Goal: Task Accomplishment & Management: Manage account settings

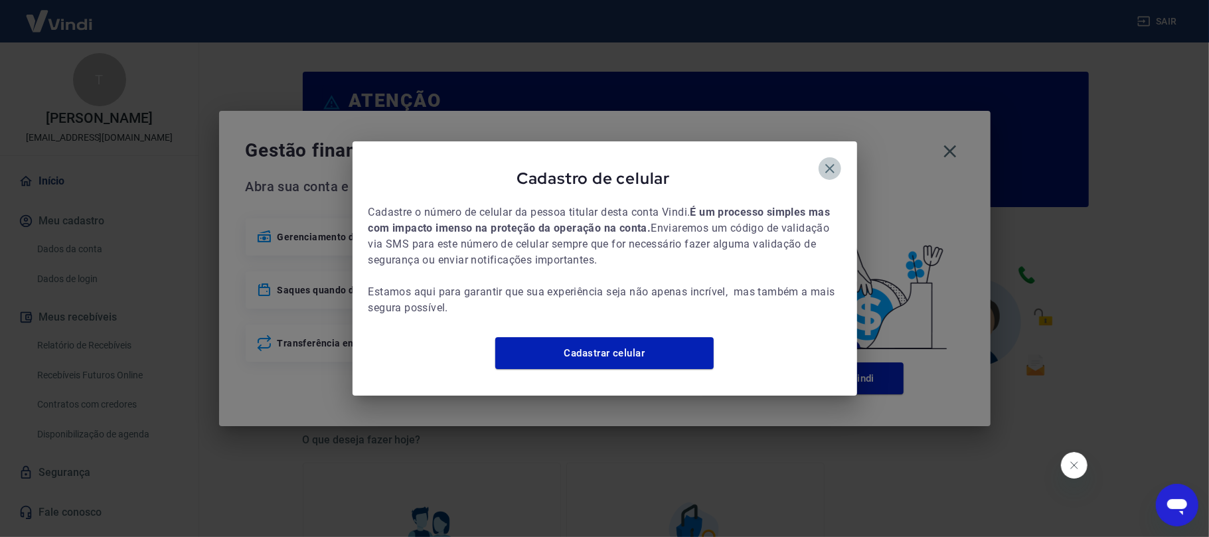
click at [827, 165] on icon "button" at bounding box center [830, 169] width 16 height 16
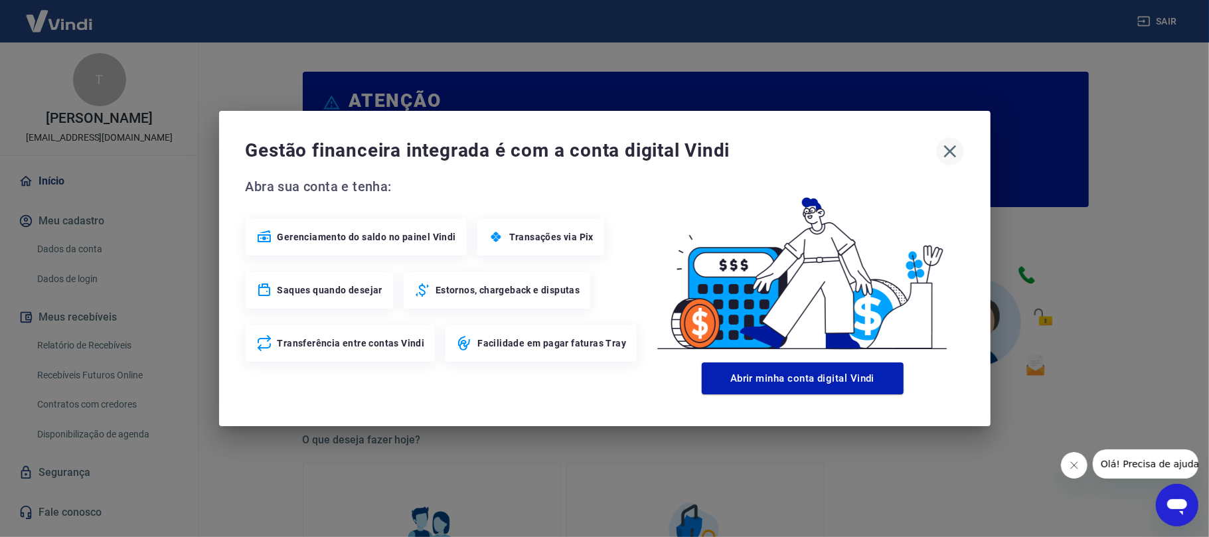
click at [951, 158] on icon "button" at bounding box center [949, 151] width 21 height 21
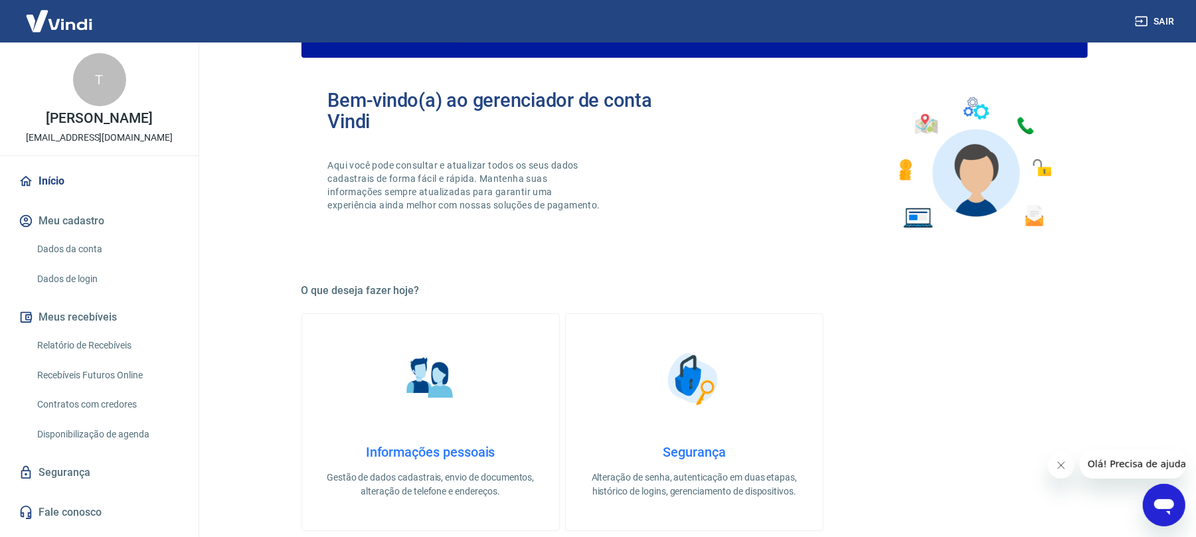
scroll to position [442, 0]
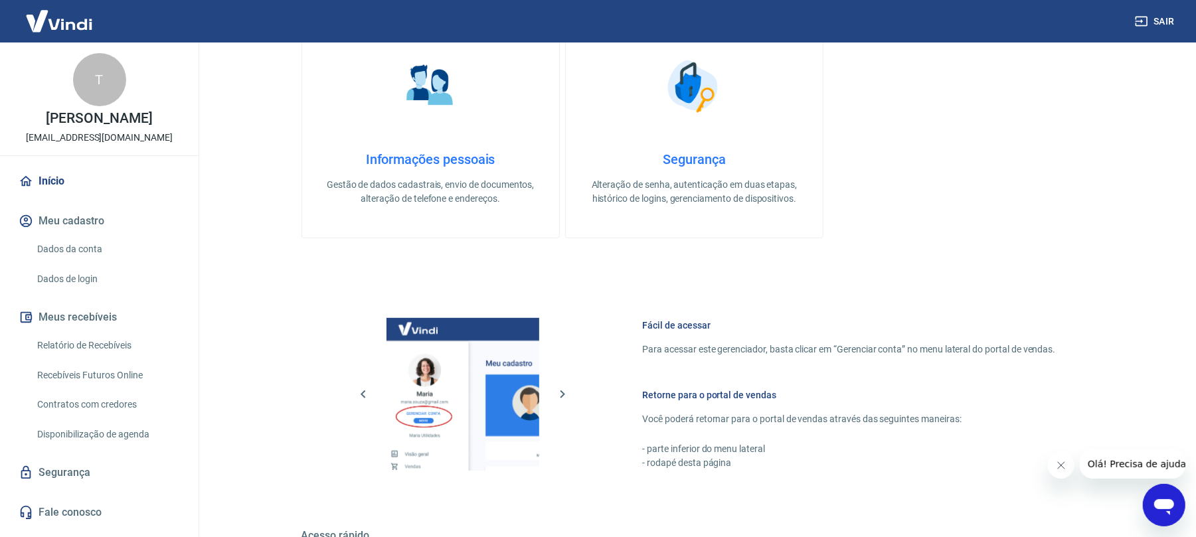
drag, startPoint x: 133, startPoint y: 368, endPoint x: 544, endPoint y: 6, distance: 547.5
click at [134, 359] on link "Relatório de Recebíveis" at bounding box center [107, 345] width 151 height 27
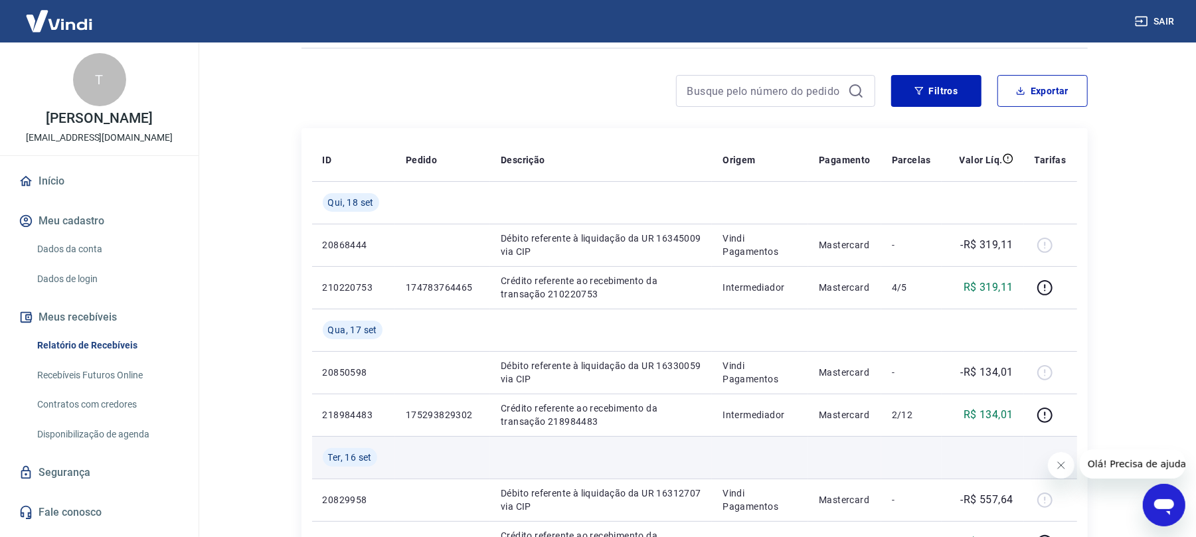
scroll to position [177, 0]
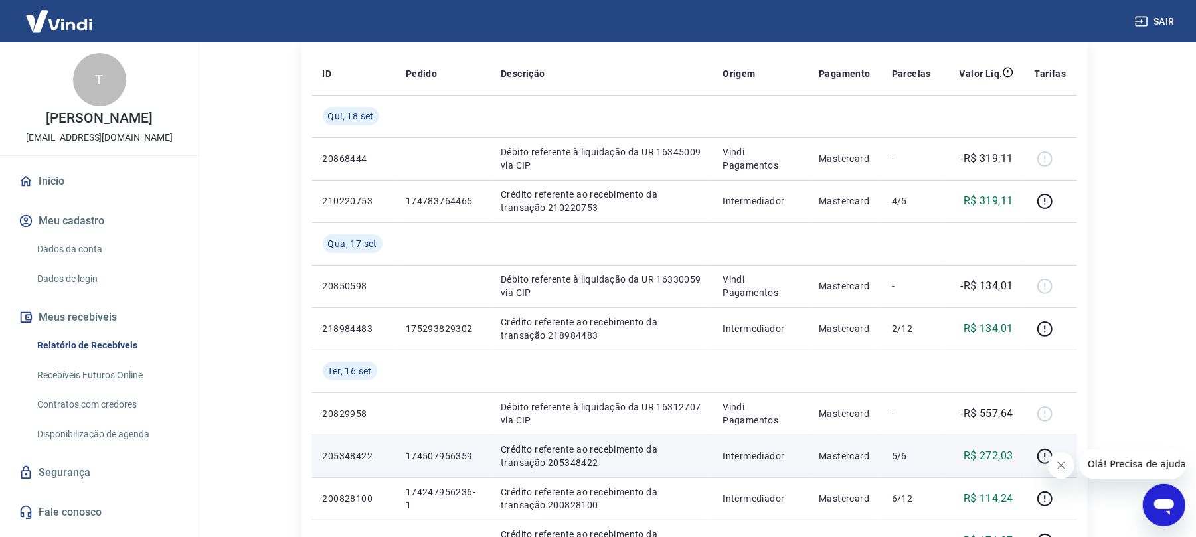
click at [1006, 447] on td at bounding box center [1050, 456] width 53 height 42
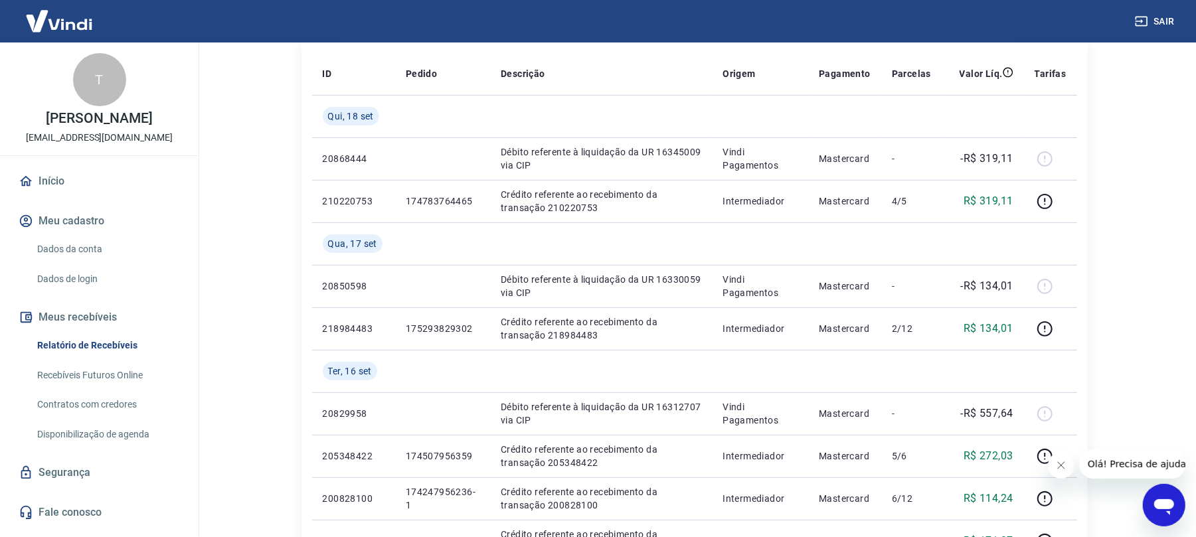
drag, startPoint x: 1060, startPoint y: 463, endPoint x: 1060, endPoint y: 455, distance: 8.0
click at [1006, 447] on icon "Fechar mensagem da empresa" at bounding box center [1060, 464] width 11 height 11
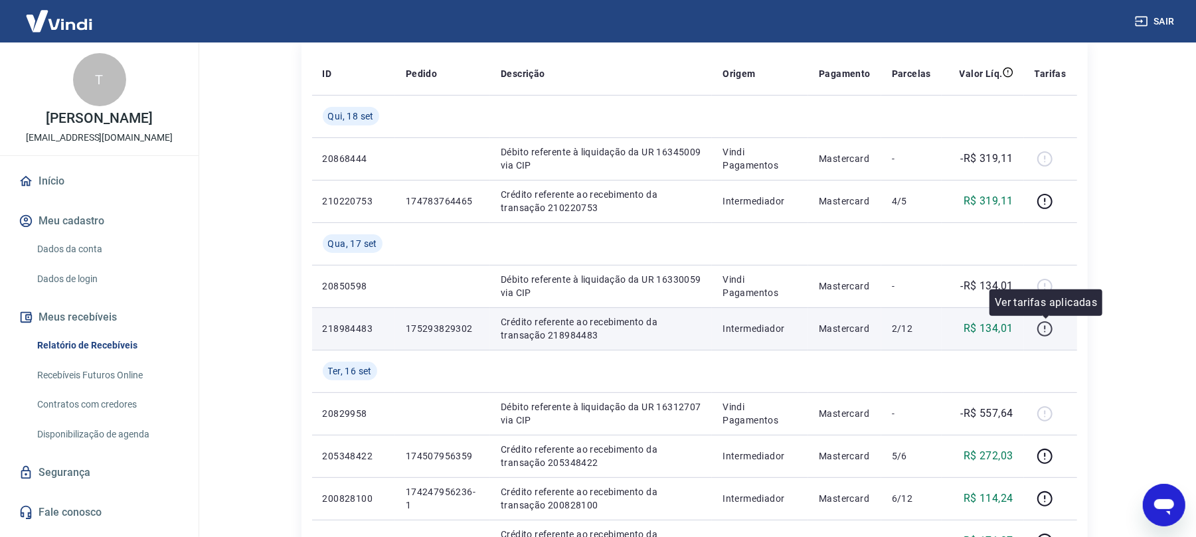
click at [1006, 333] on icon "button" at bounding box center [1044, 329] width 17 height 17
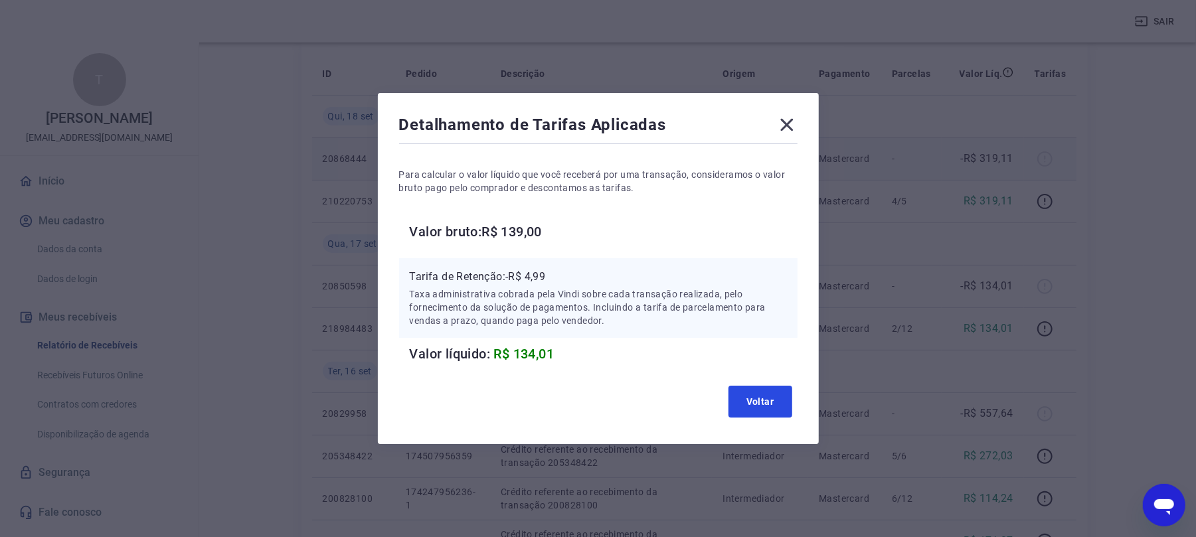
drag, startPoint x: 789, startPoint y: 400, endPoint x: 1074, endPoint y: 141, distance: 384.5
click at [790, 399] on button "Voltar" at bounding box center [760, 402] width 64 height 32
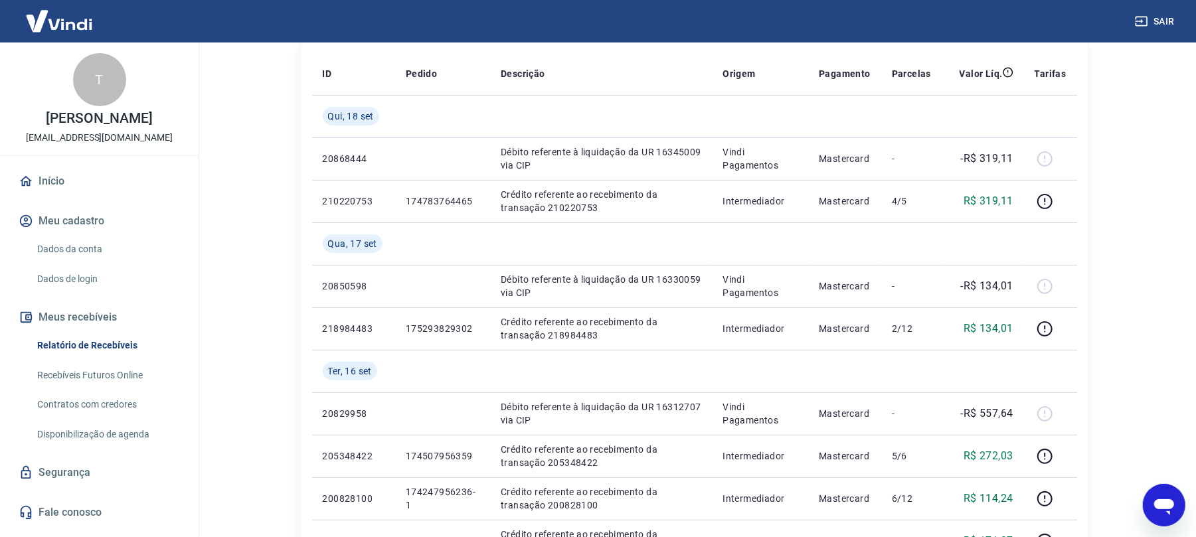
click at [1006, 27] on icon "button" at bounding box center [1141, 21] width 13 height 13
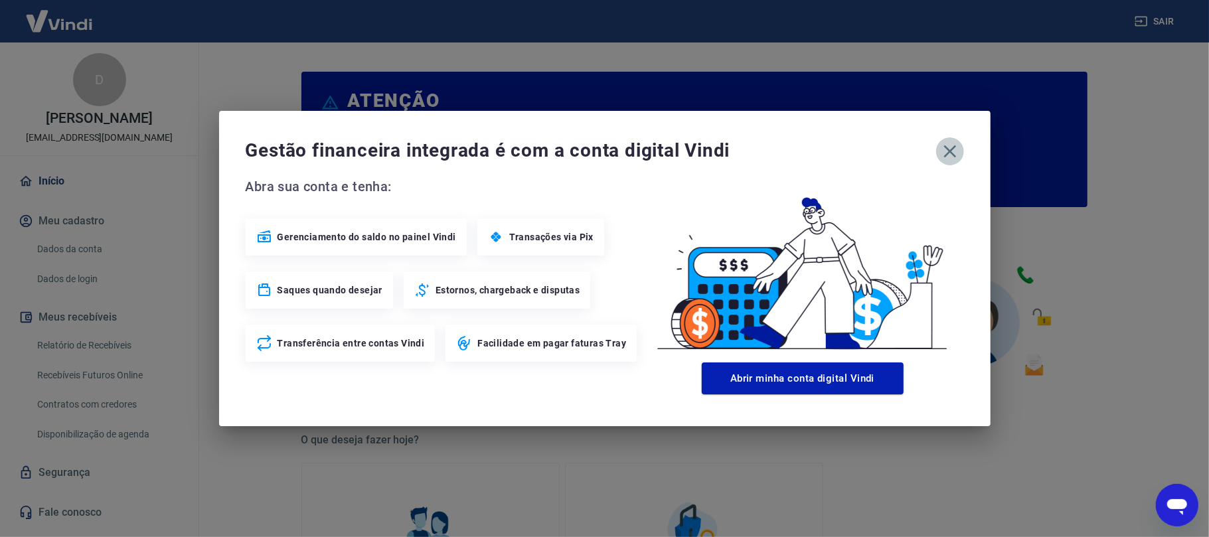
drag, startPoint x: 948, startPoint y: 165, endPoint x: 945, endPoint y: 149, distance: 16.2
click at [948, 161] on button "button" at bounding box center [950, 151] width 28 height 28
click at [945, 149] on icon "button" at bounding box center [949, 151] width 21 height 21
drag, startPoint x: 160, startPoint y: 369, endPoint x: 226, endPoint y: 328, distance: 77.5
click at [160, 368] on div "Gestão financeira integrada é com a conta digital Vindi Abra sua conta e tenha:…" at bounding box center [604, 268] width 1209 height 537
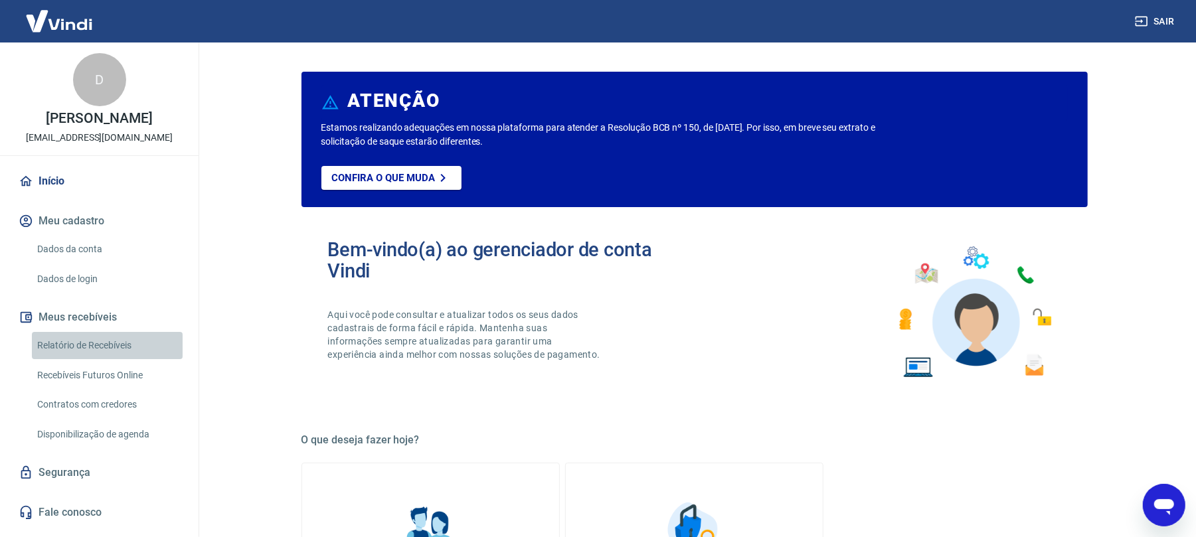
click at [161, 341] on link "Relatório de Recebíveis" at bounding box center [107, 345] width 151 height 27
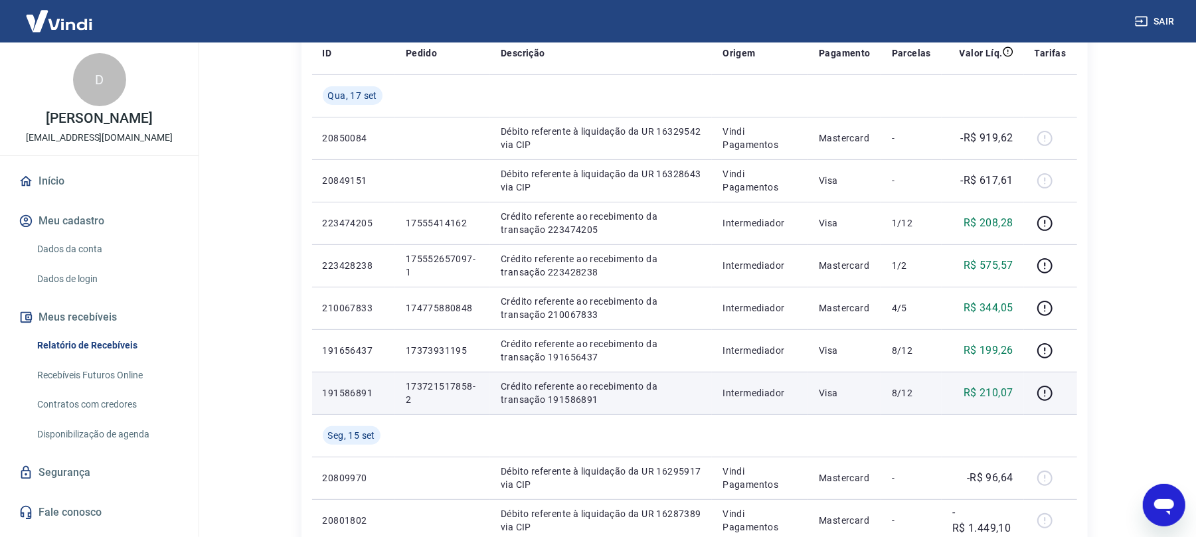
scroll to position [177, 0]
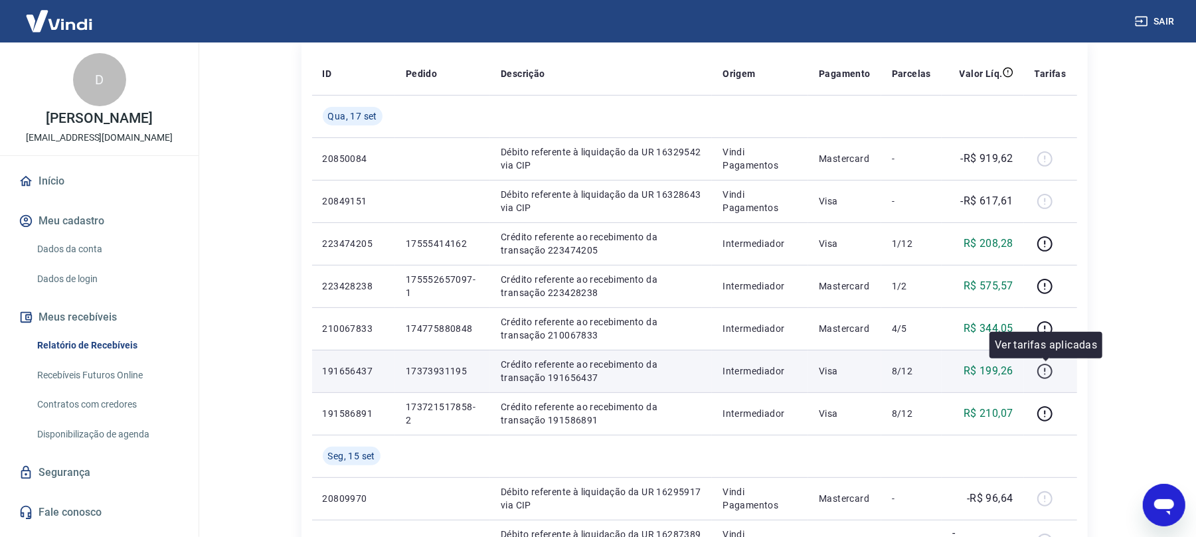
click at [1044, 367] on icon "button" at bounding box center [1044, 371] width 17 height 17
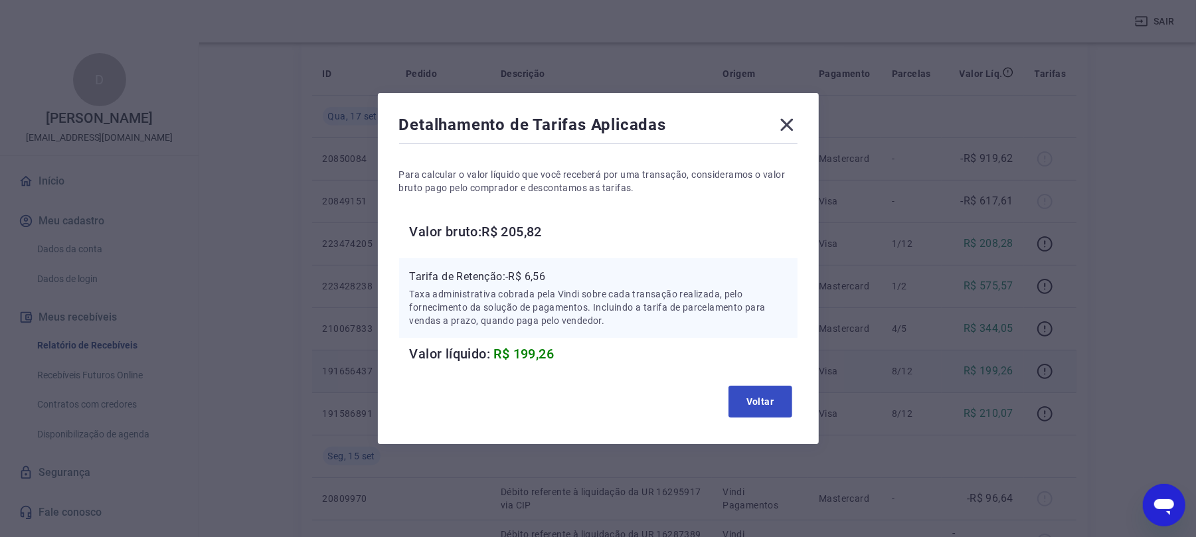
drag, startPoint x: 710, startPoint y: 415, endPoint x: 765, endPoint y: 412, distance: 55.8
click at [730, 410] on div "Voltar" at bounding box center [598, 401] width 398 height 42
drag, startPoint x: 779, startPoint y: 410, endPoint x: 989, endPoint y: 393, distance: 211.2
click at [792, 407] on button "Voltar" at bounding box center [760, 402] width 64 height 32
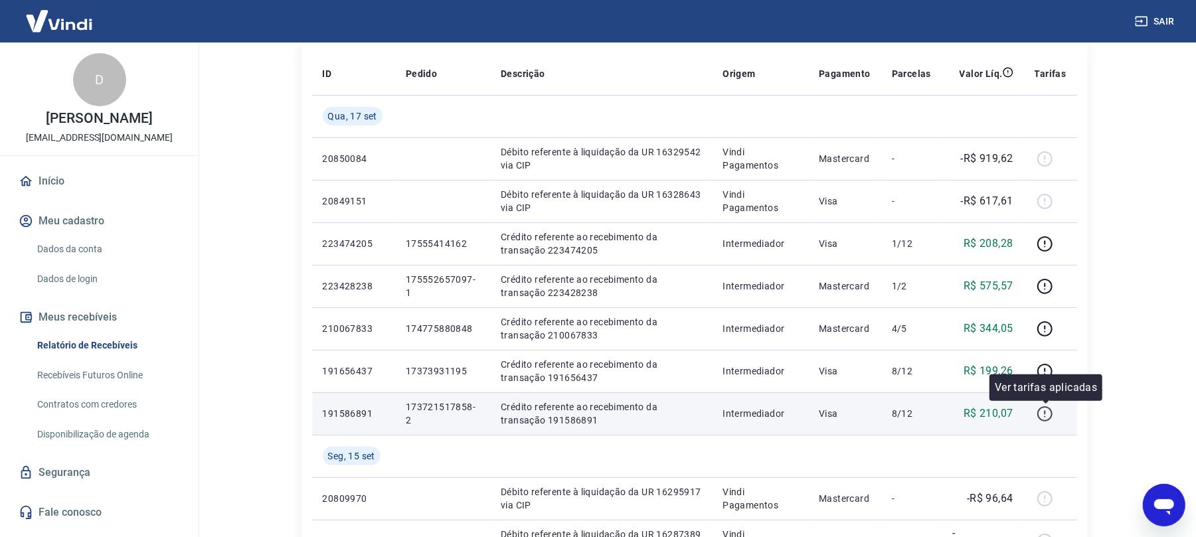
click at [1056, 410] on button "button" at bounding box center [1044, 413] width 21 height 21
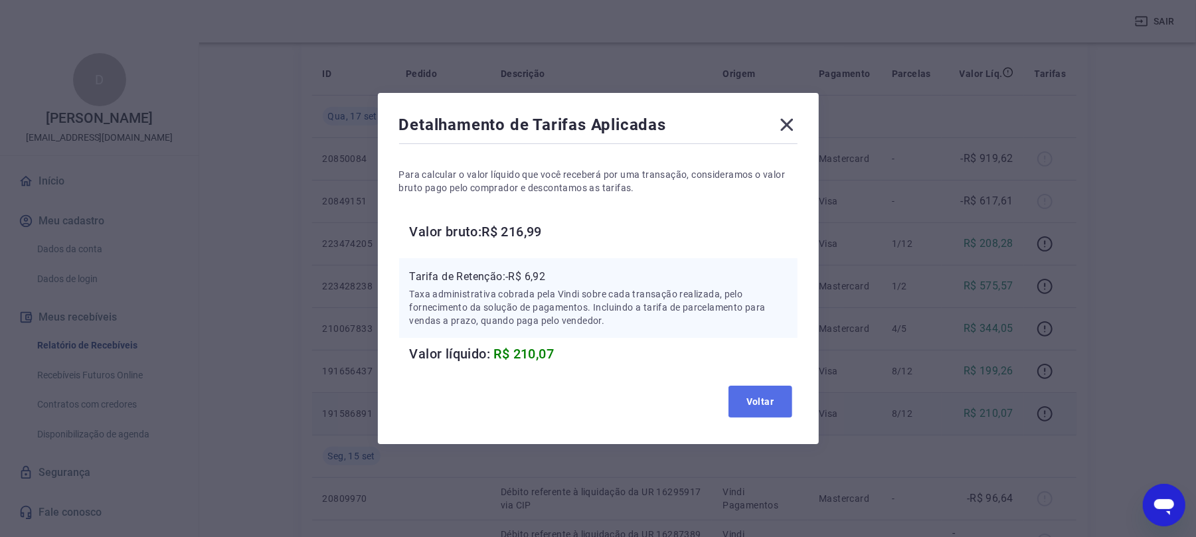
click at [782, 407] on button "Voltar" at bounding box center [760, 402] width 64 height 32
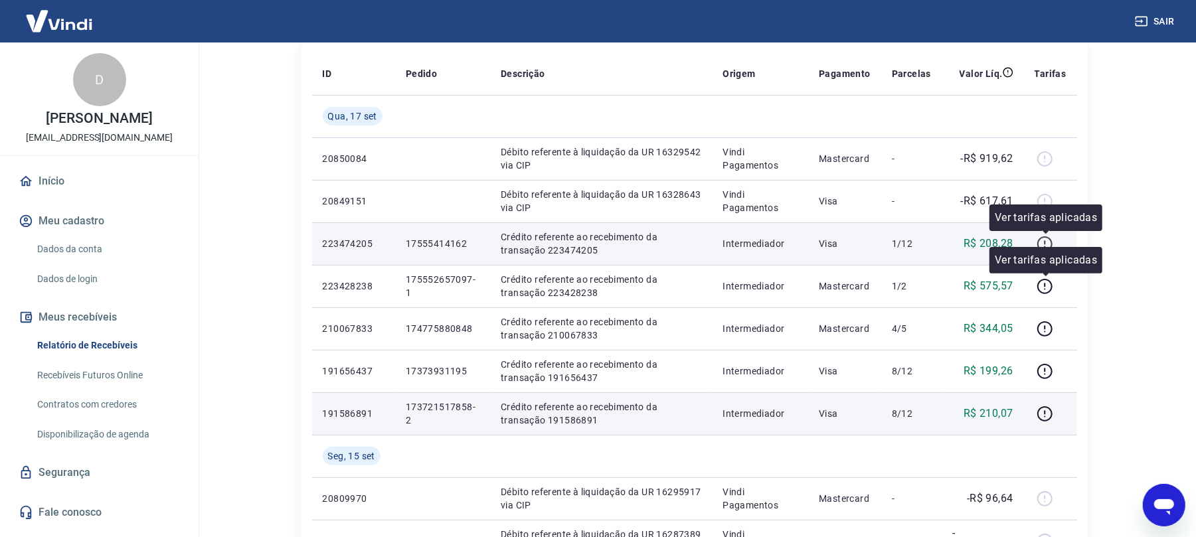
click at [1053, 242] on icon "button" at bounding box center [1044, 244] width 17 height 17
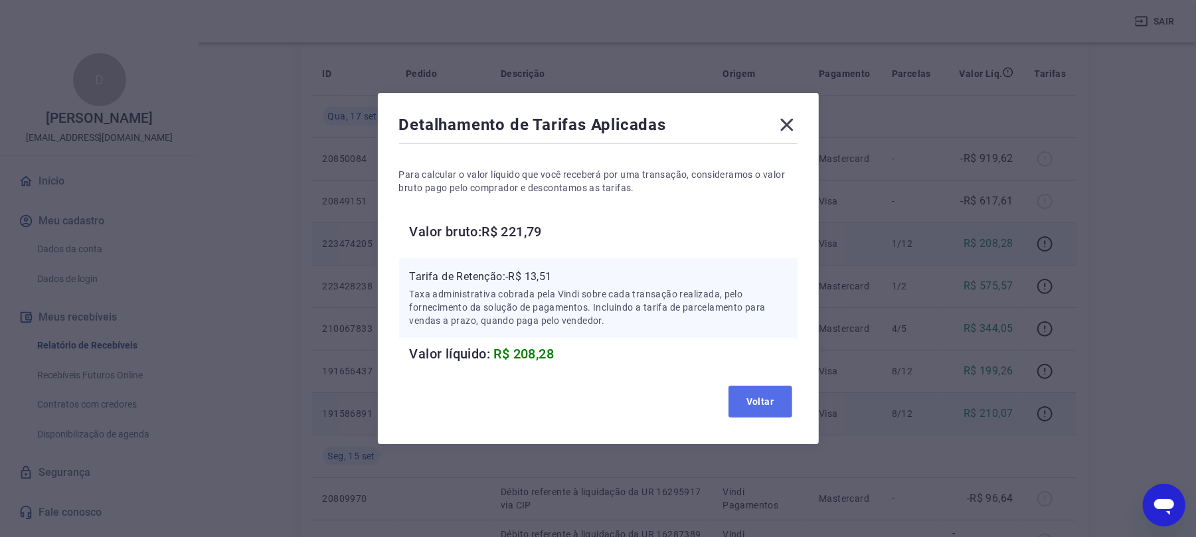
click at [783, 413] on button "Voltar" at bounding box center [760, 402] width 64 height 32
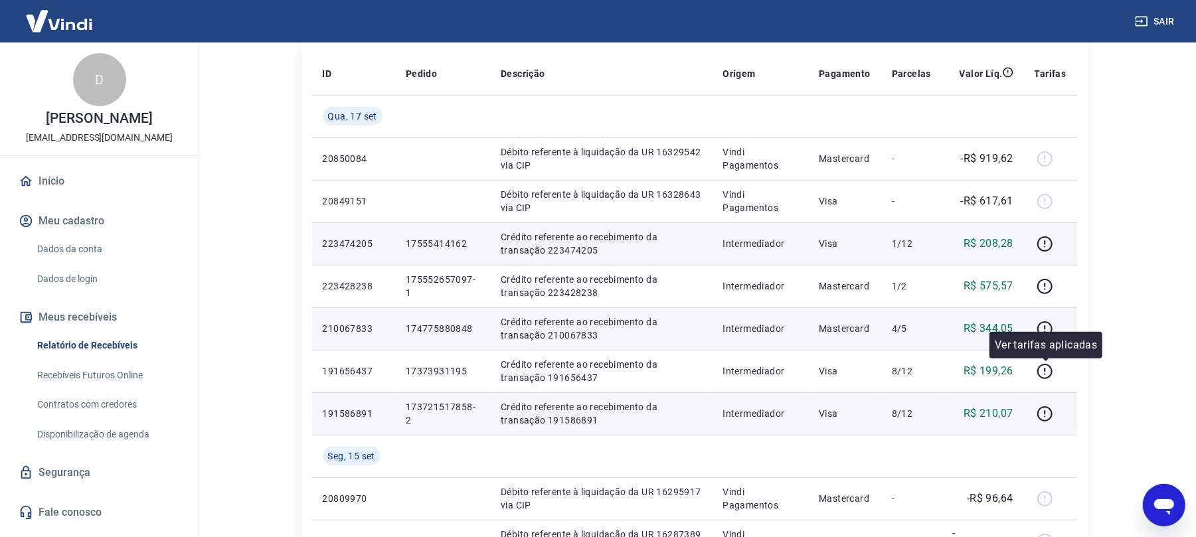
click at [1030, 325] on td at bounding box center [1050, 328] width 53 height 42
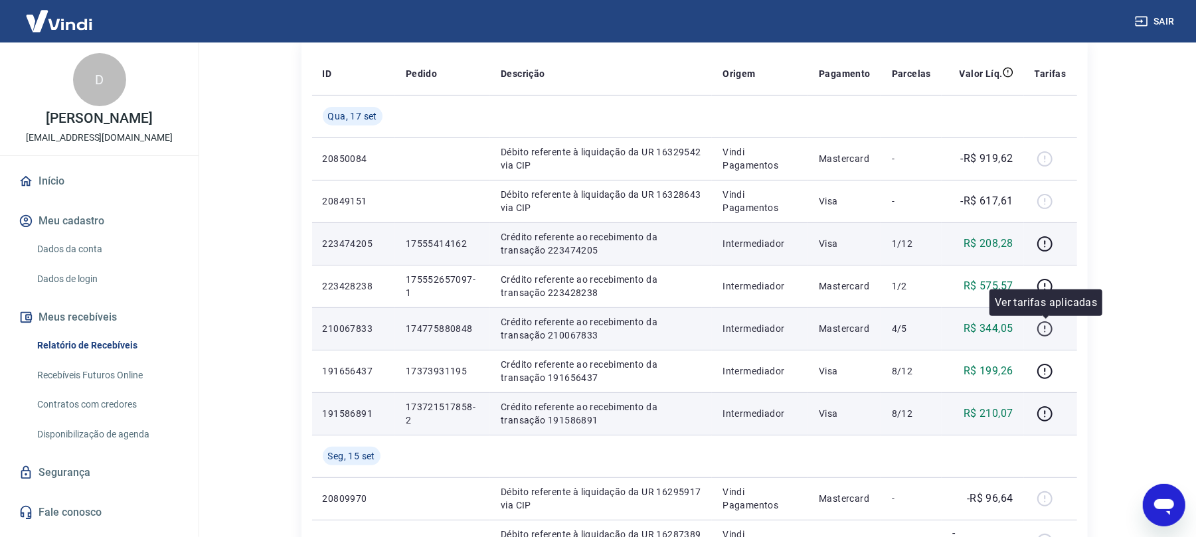
click at [1050, 328] on icon "button" at bounding box center [1044, 329] width 17 height 17
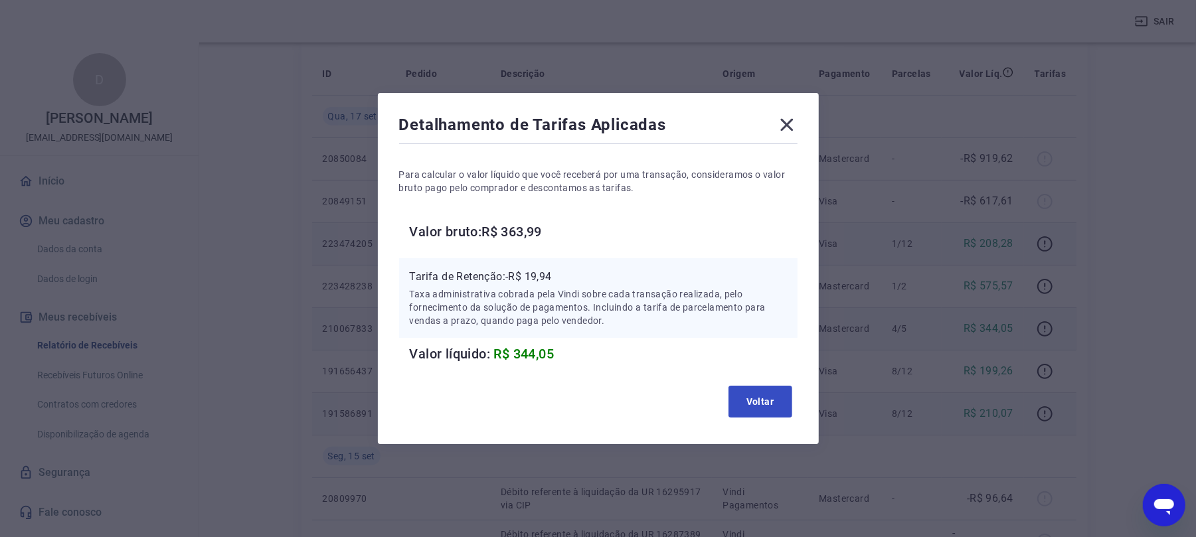
drag, startPoint x: 799, startPoint y: 407, endPoint x: 765, endPoint y: 398, distance: 35.6
click at [790, 402] on div "Voltar" at bounding box center [598, 401] width 398 height 42
drag, startPoint x: 763, startPoint y: 398, endPoint x: 829, endPoint y: 373, distance: 70.4
click at [773, 392] on button "Voltar" at bounding box center [760, 402] width 64 height 32
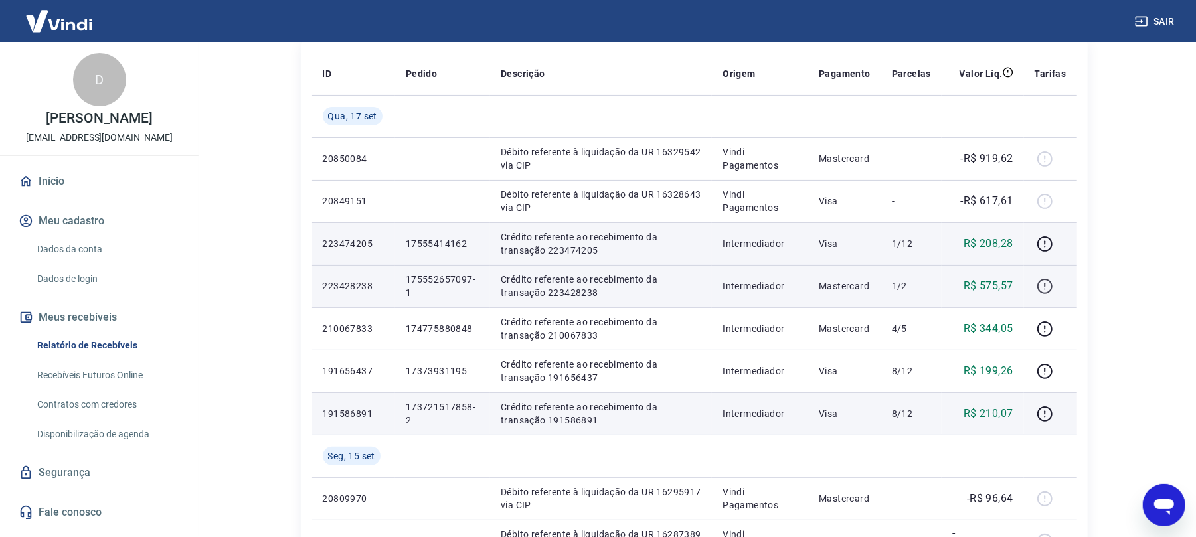
drag, startPoint x: 1045, startPoint y: 272, endPoint x: 1045, endPoint y: 285, distance: 13.3
click at [1045, 277] on body "Sair D DANIELE DE OLIVEIRA financeiromadeiradedemolicao@gmail.com Início Meu ca…" at bounding box center [598, 91] width 1196 height 537
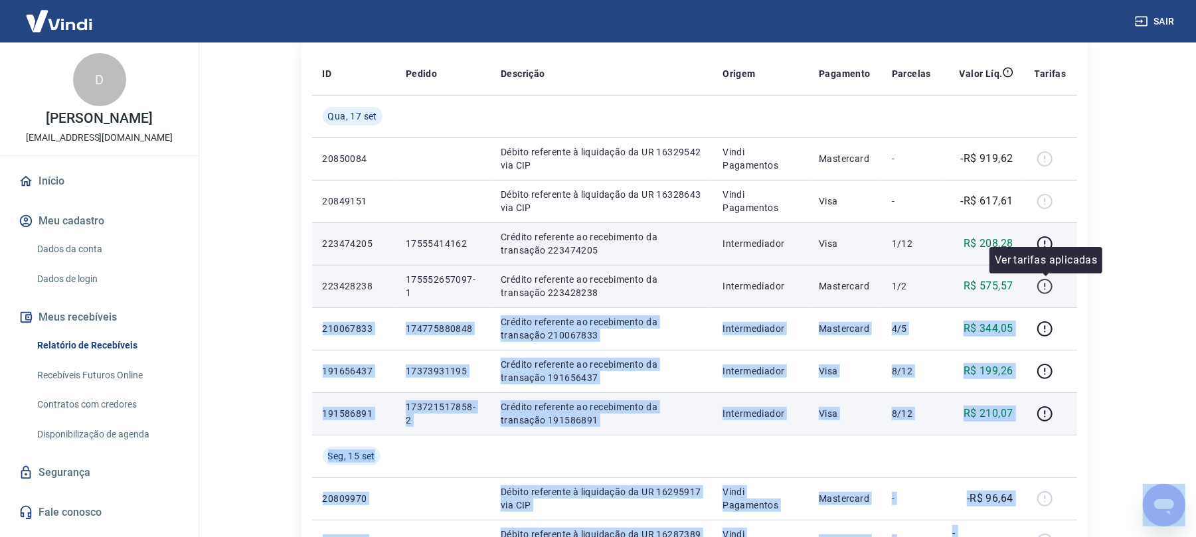
click at [1046, 285] on icon "button" at bounding box center [1044, 285] width 1 height 4
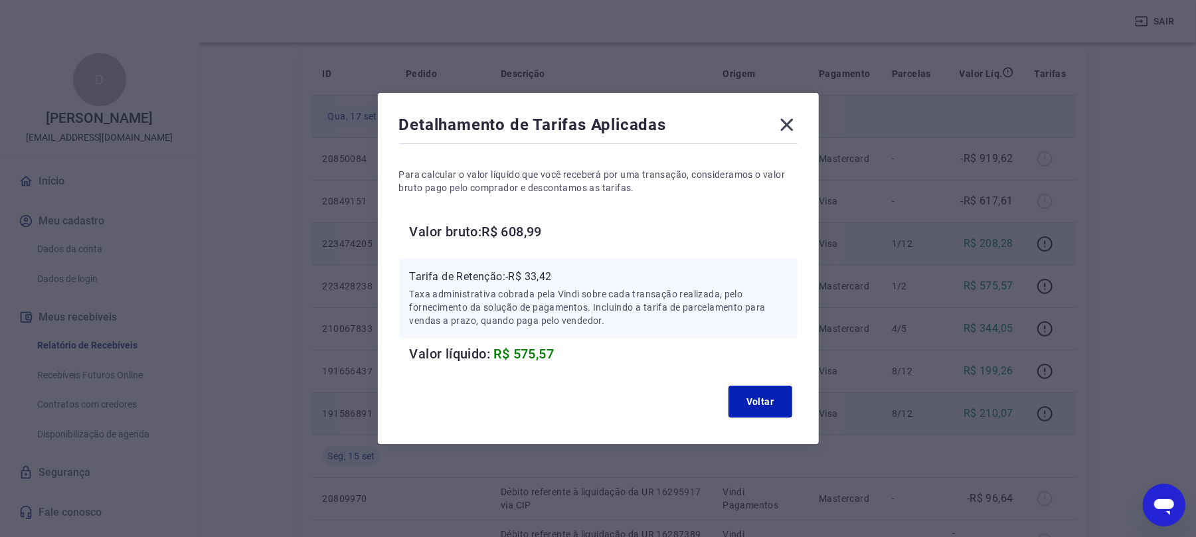
click at [797, 122] on icon at bounding box center [786, 124] width 21 height 21
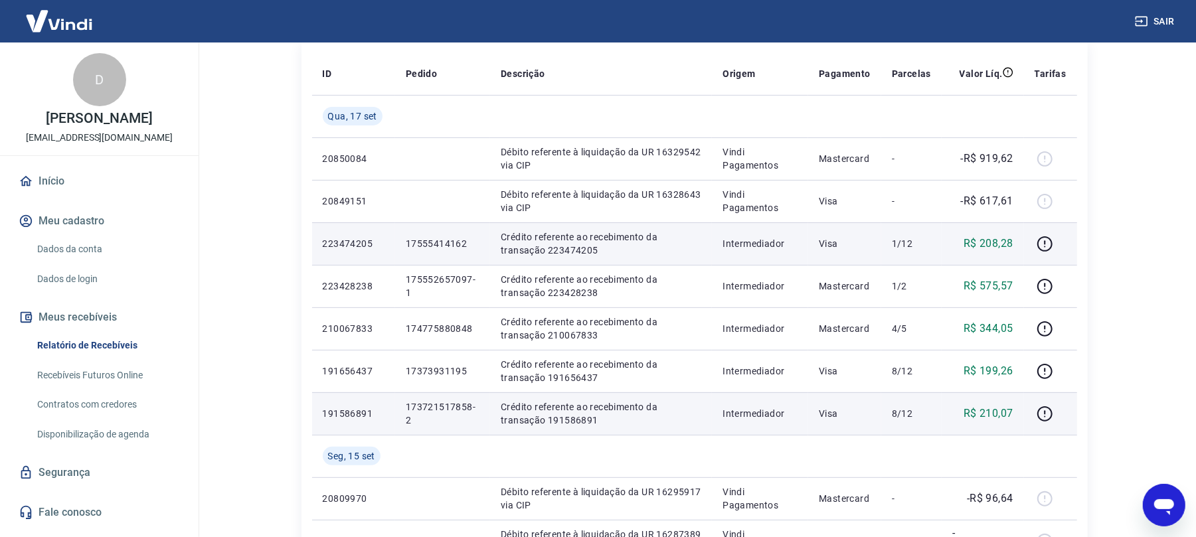
click at [1182, 13] on div "Sair" at bounding box center [598, 21] width 1196 height 42
click at [1177, 17] on button "Sair" at bounding box center [1156, 21] width 48 height 25
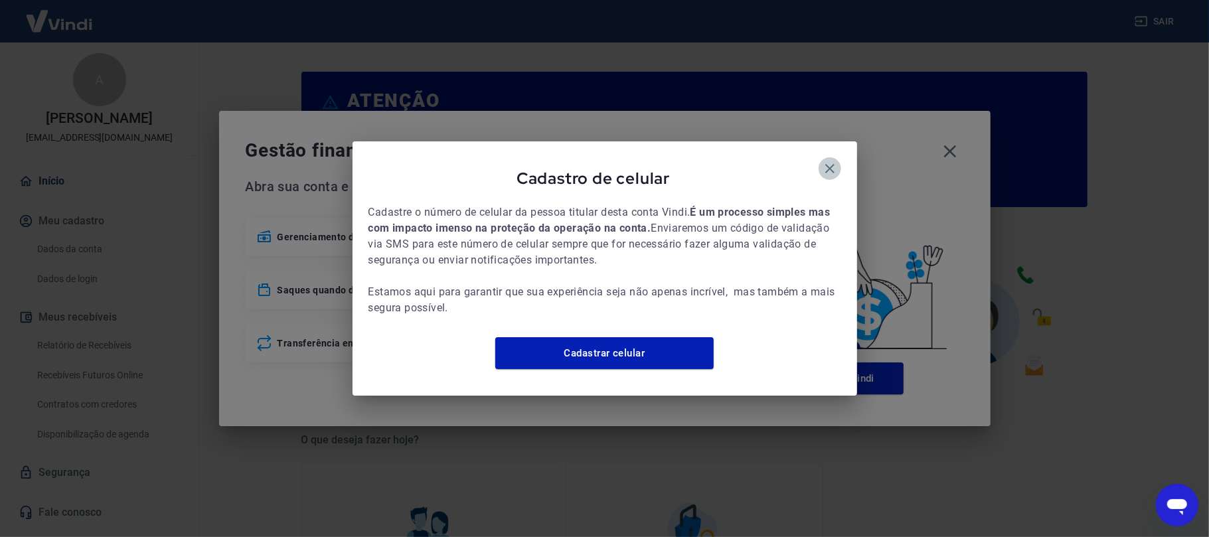
click at [832, 161] on icon "button" at bounding box center [830, 169] width 16 height 16
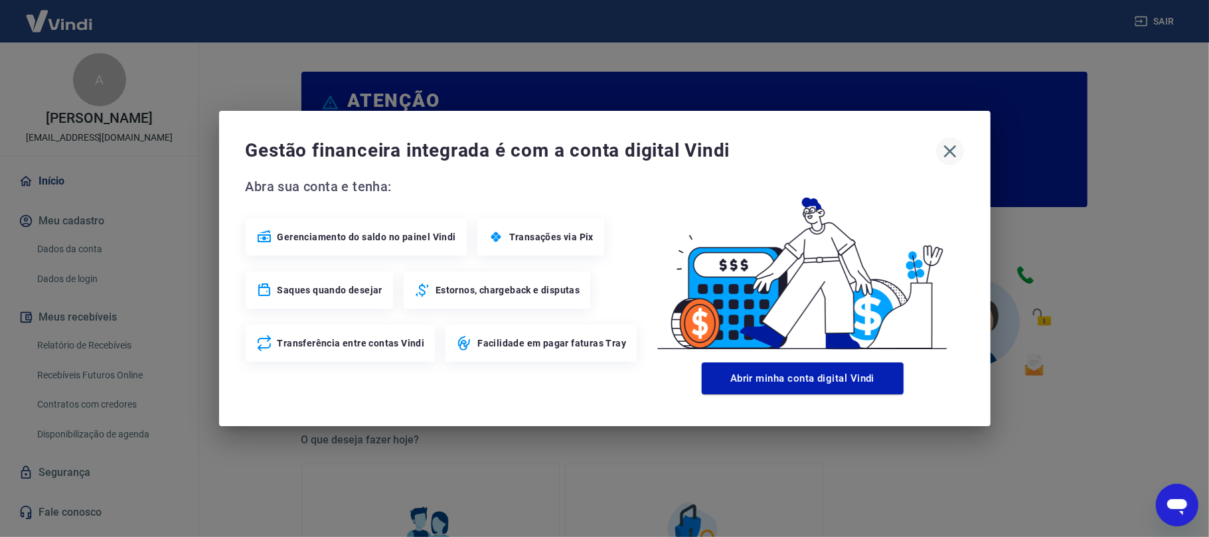
drag, startPoint x: 938, startPoint y: 141, endPoint x: 945, endPoint y: 143, distance: 7.6
click at [944, 143] on div "Gestão financeira integrada é com a conta digital Vindi" at bounding box center [605, 151] width 718 height 28
drag, startPoint x: 945, startPoint y: 143, endPoint x: 580, endPoint y: 216, distance: 372.4
click at [943, 144] on icon "button" at bounding box center [949, 151] width 21 height 21
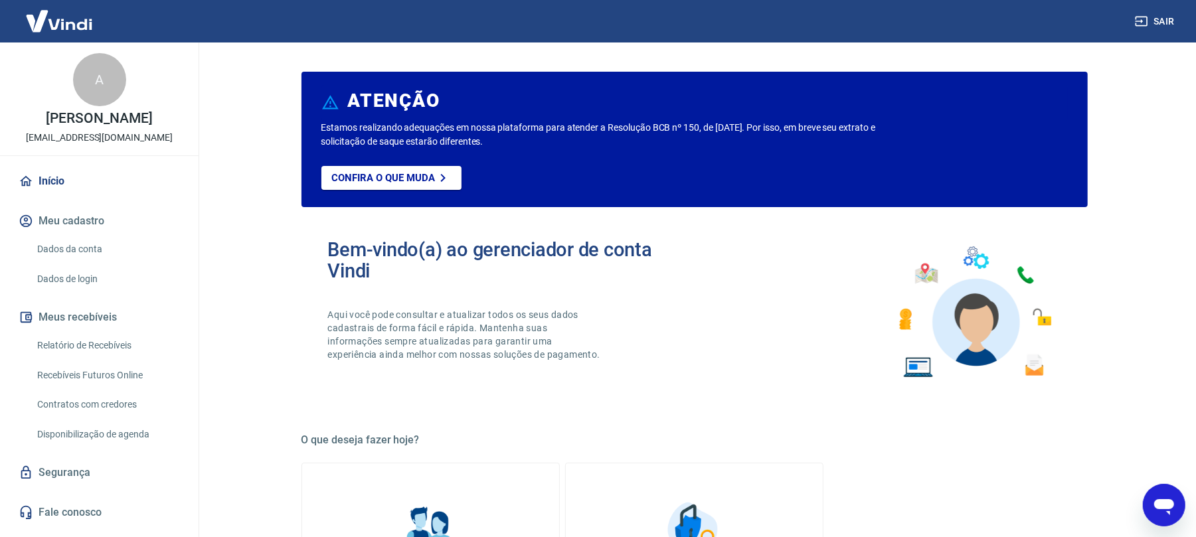
click at [126, 339] on link "Relatório de Recebíveis" at bounding box center [107, 345] width 151 height 27
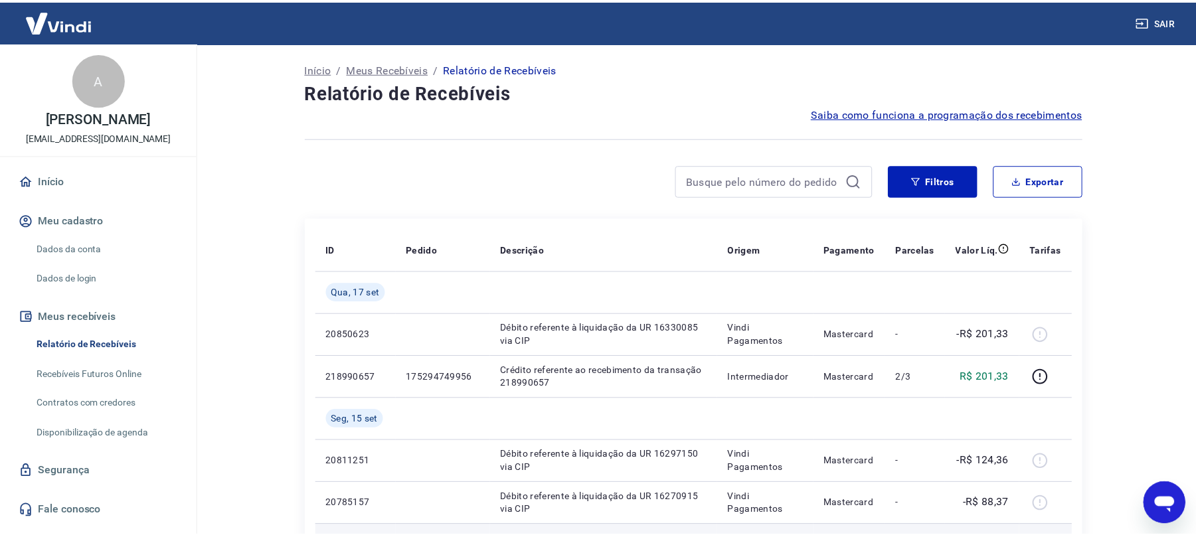
scroll to position [354, 0]
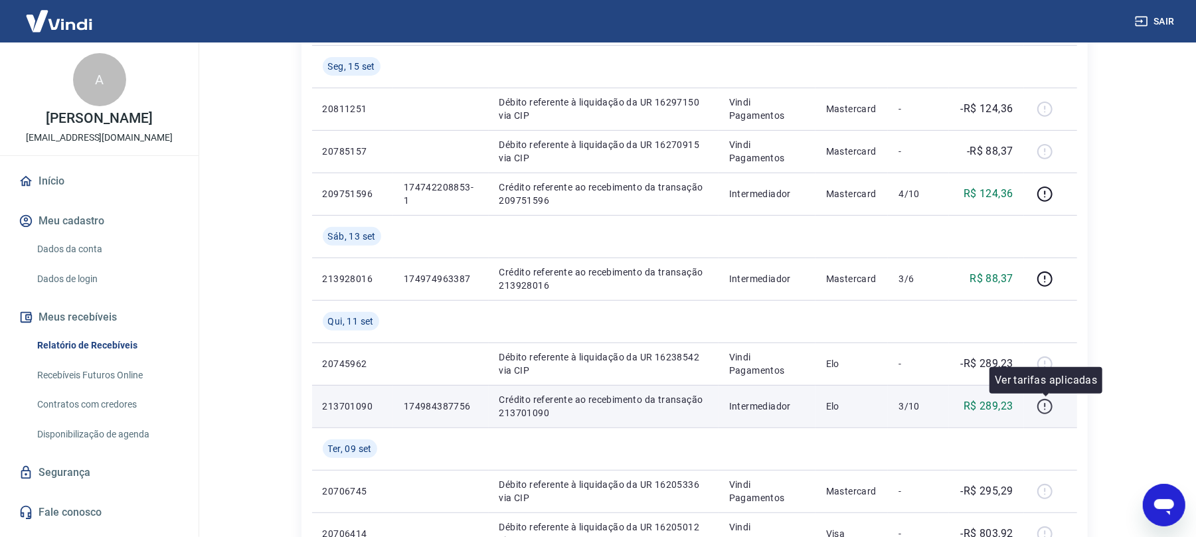
click at [1046, 412] on icon "button" at bounding box center [1044, 406] width 17 height 17
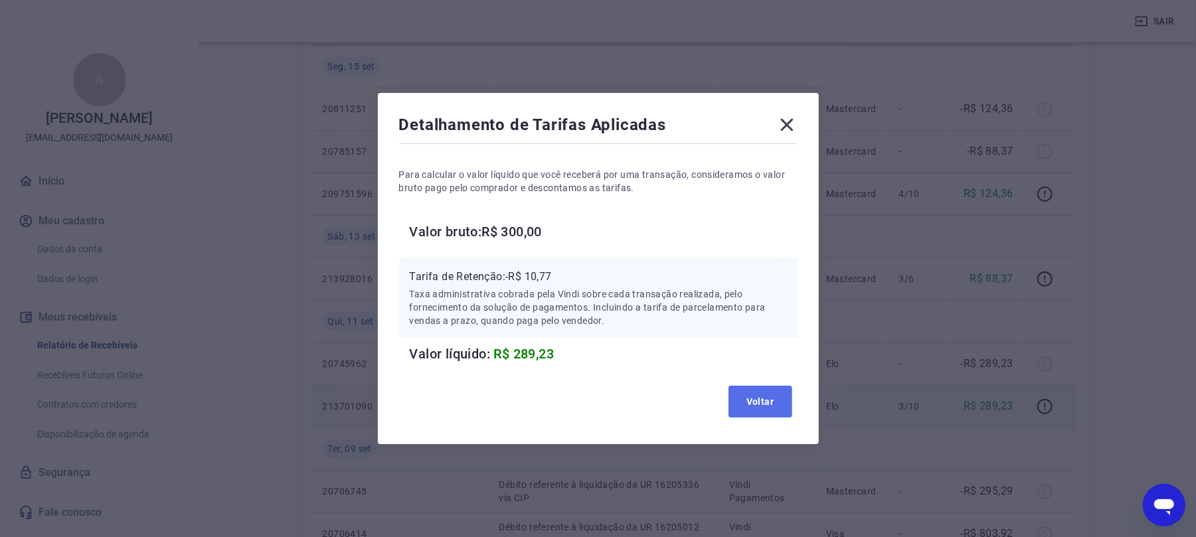
click at [770, 404] on button "Voltar" at bounding box center [760, 402] width 64 height 32
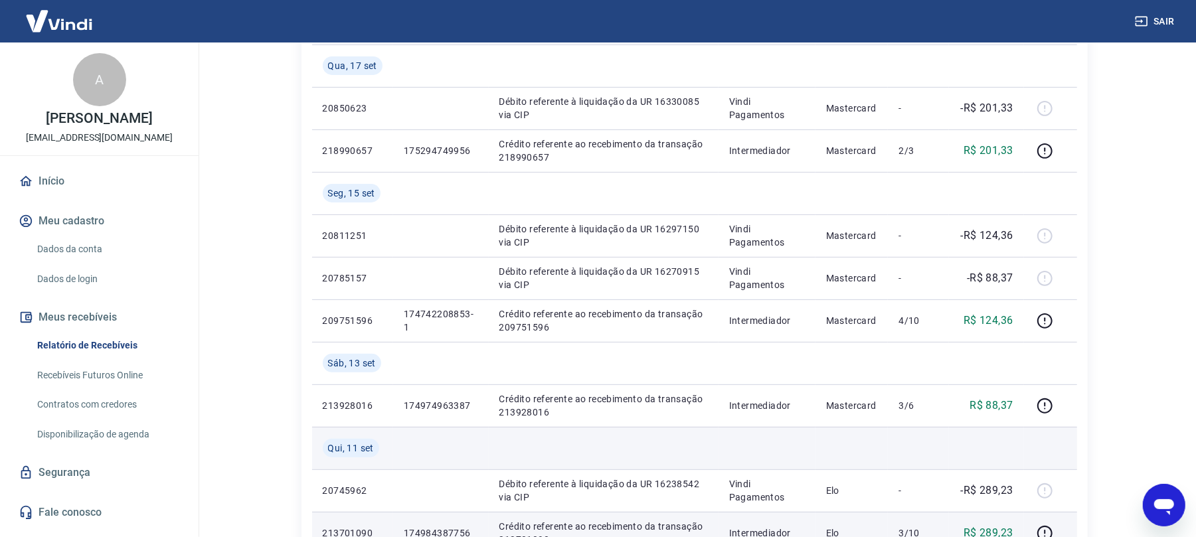
scroll to position [0, 0]
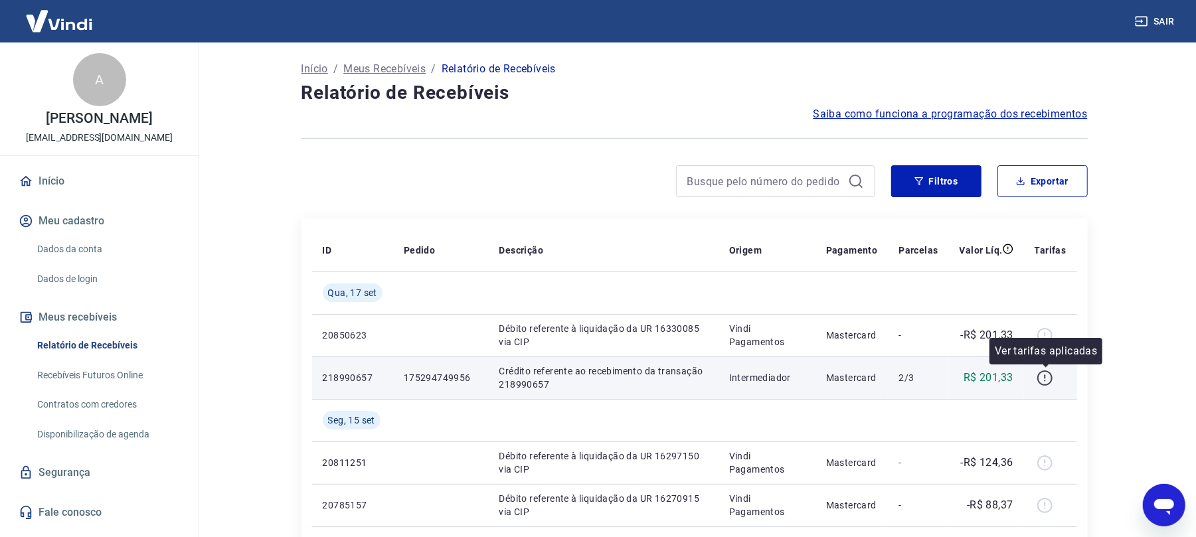
click at [1047, 385] on icon "button" at bounding box center [1044, 377] width 15 height 15
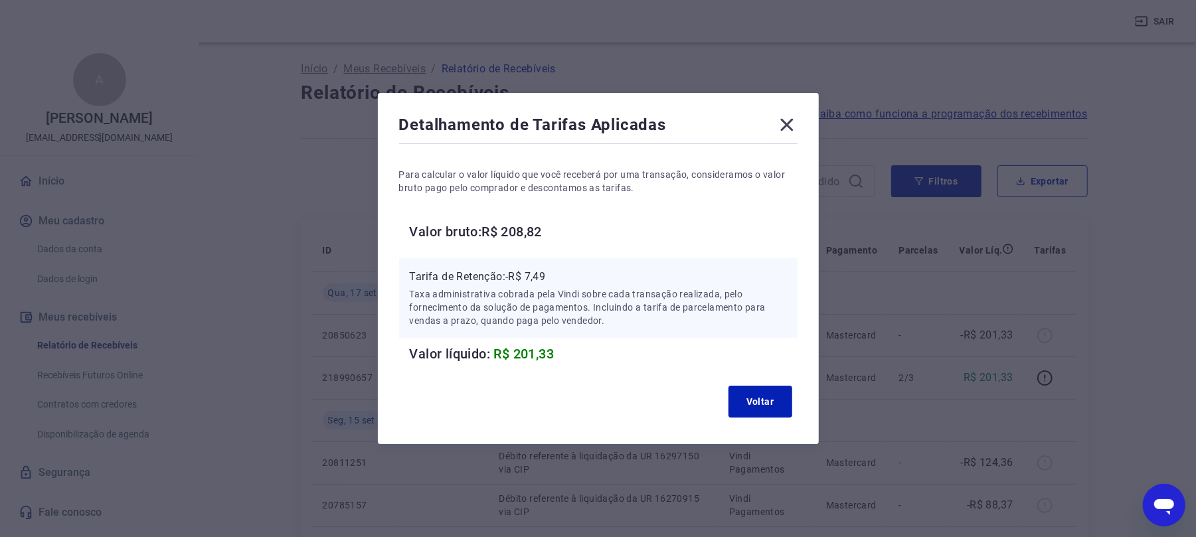
drag, startPoint x: 797, startPoint y: 125, endPoint x: 1158, endPoint y: 84, distance: 363.5
click at [797, 123] on icon at bounding box center [786, 124] width 21 height 21
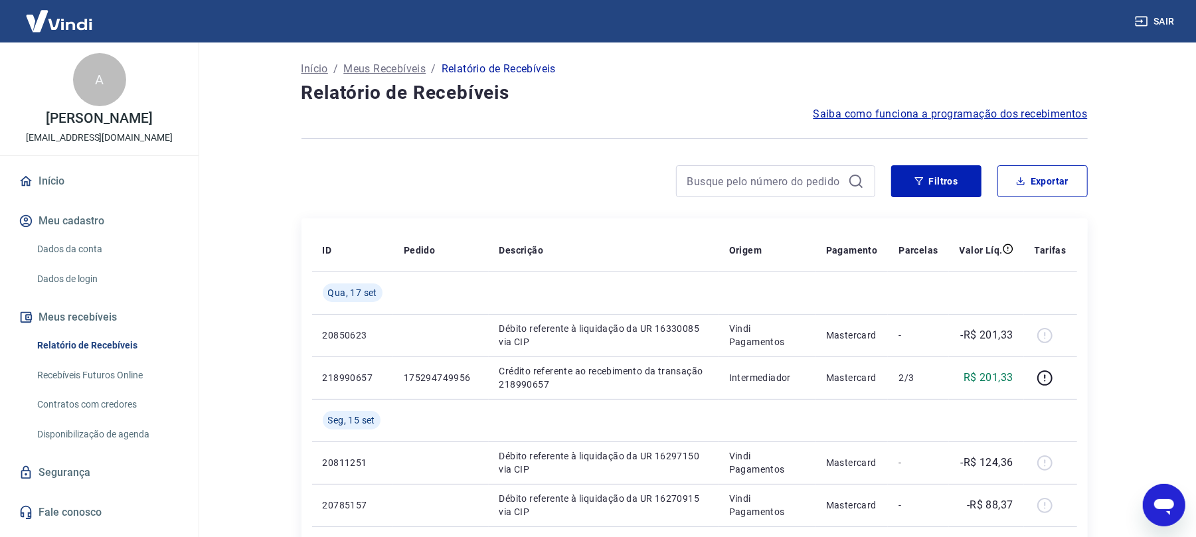
click at [1174, 24] on button "Sair" at bounding box center [1156, 21] width 48 height 25
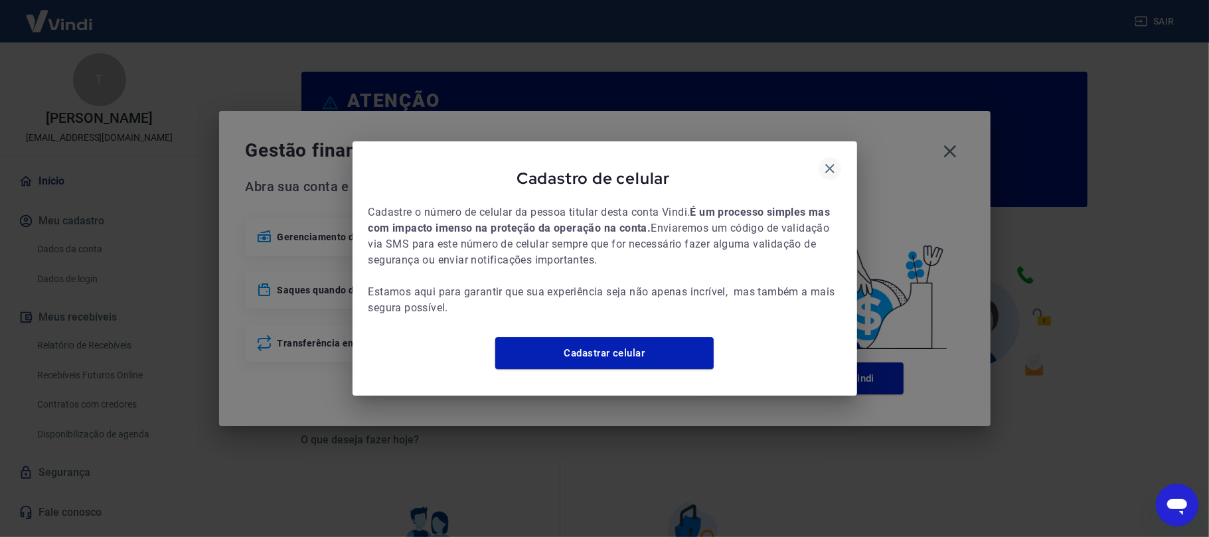
click at [824, 161] on icon "button" at bounding box center [830, 169] width 16 height 16
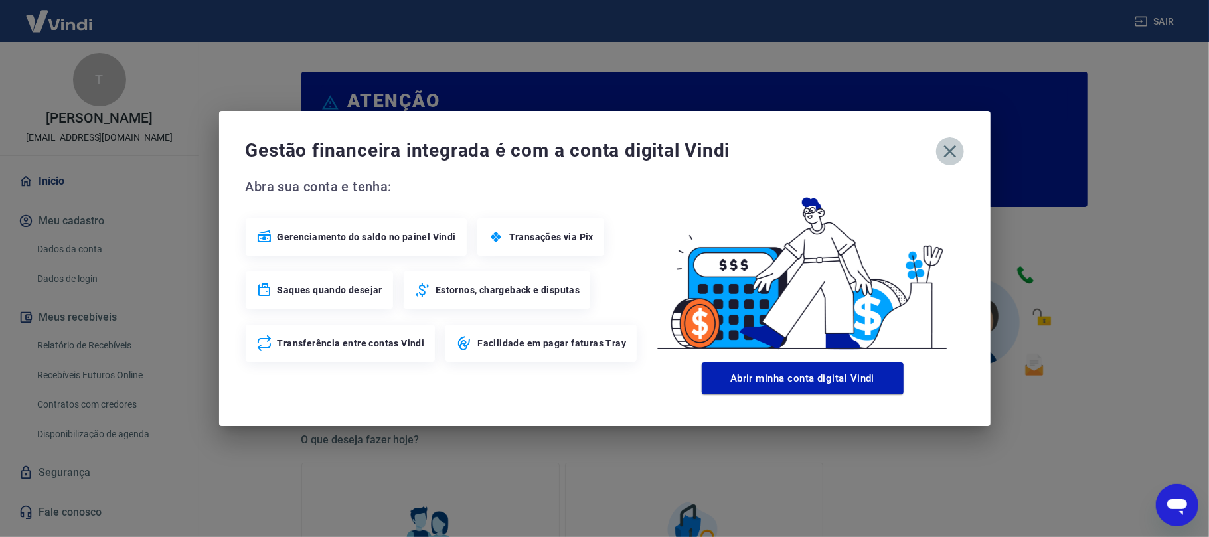
click at [943, 151] on icon "button" at bounding box center [949, 151] width 21 height 21
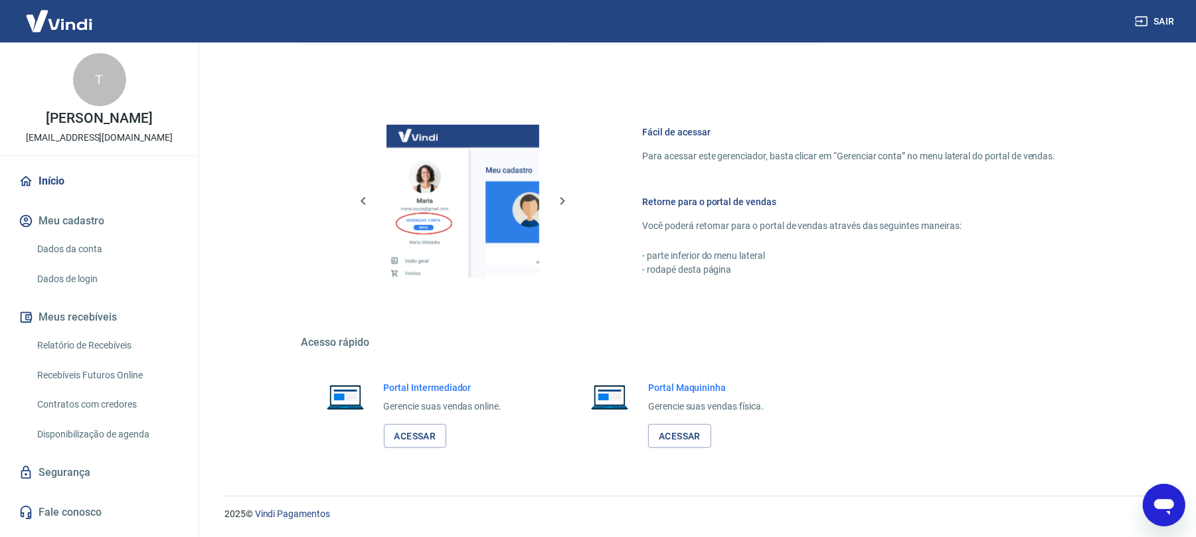
scroll to position [636, 0]
click at [143, 335] on link "Relatório de Recebíveis" at bounding box center [107, 345] width 151 height 27
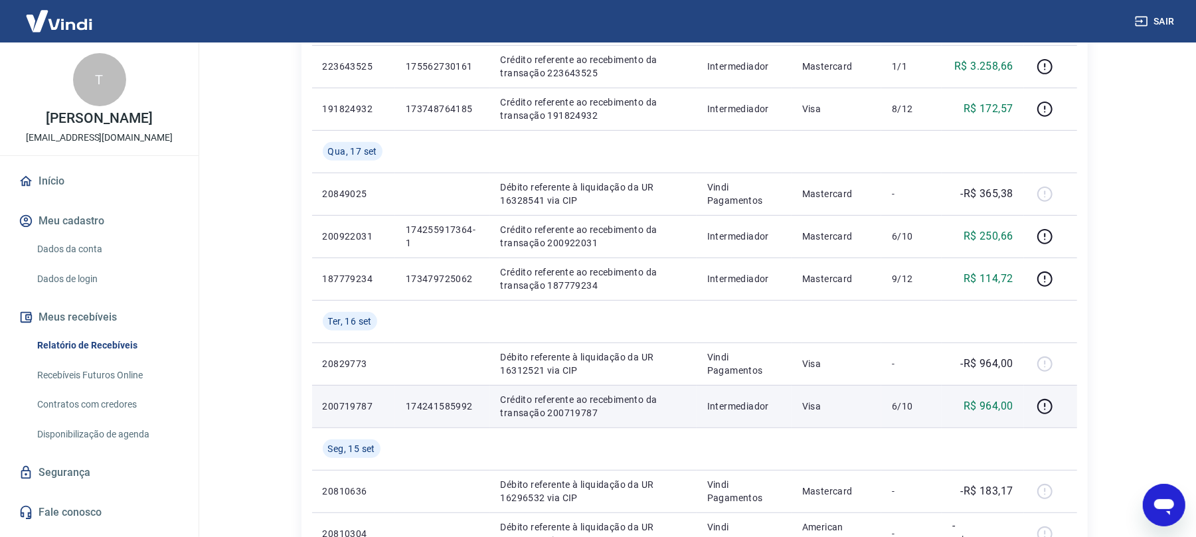
scroll to position [266, 0]
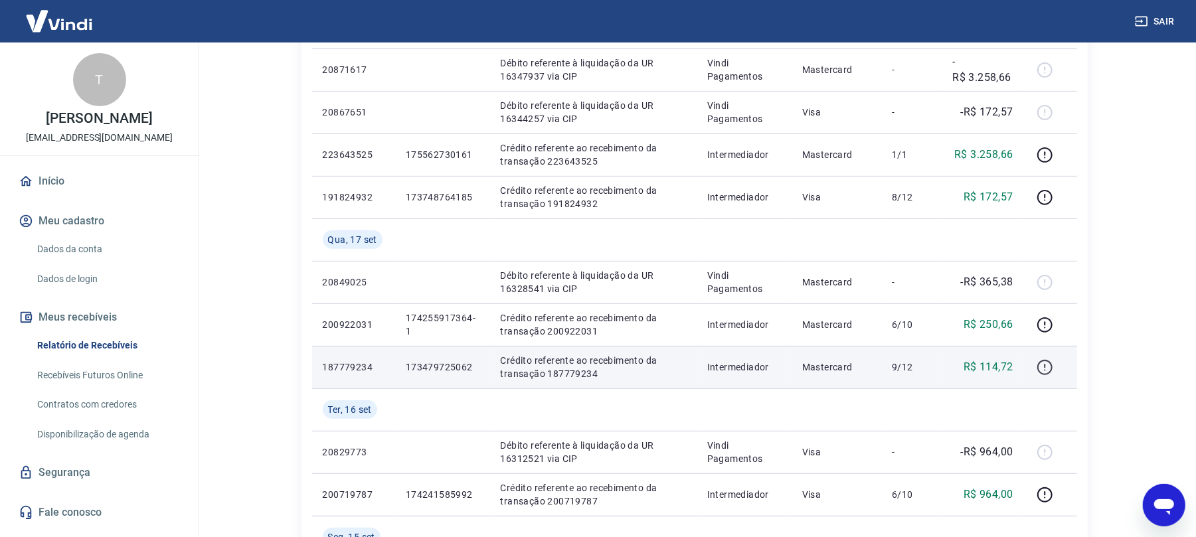
click at [1034, 370] on td at bounding box center [1050, 367] width 53 height 42
click at [1047, 374] on icon "button" at bounding box center [1044, 367] width 15 height 15
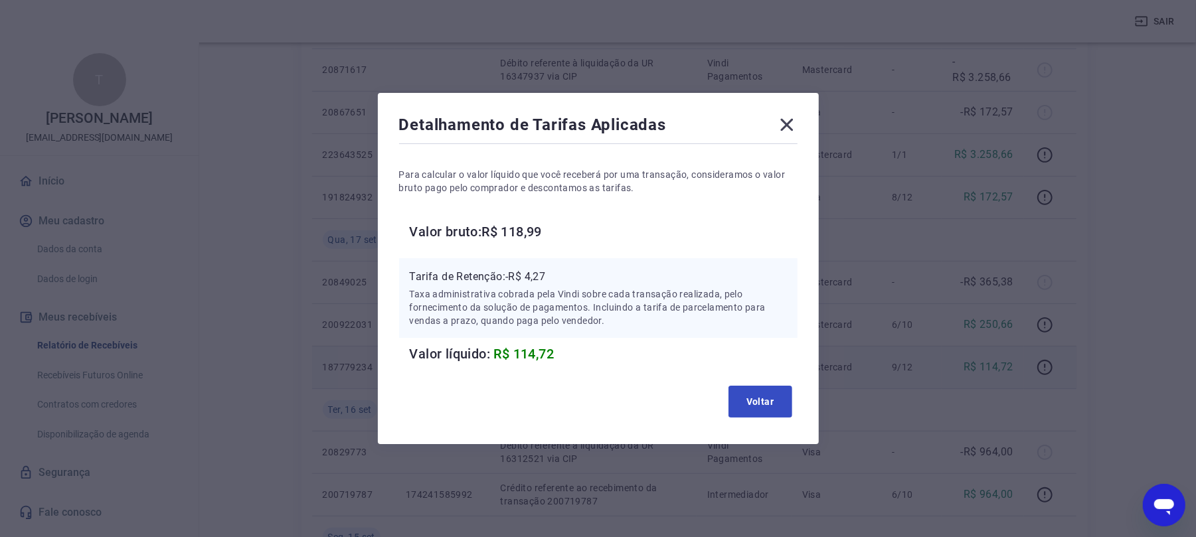
drag, startPoint x: 805, startPoint y: 390, endPoint x: 760, endPoint y: 402, distance: 46.7
click at [803, 390] on div "Detalhamento de Tarifas Aplicadas Para calcular o valor líquido que você recebe…" at bounding box center [598, 268] width 441 height 351
drag, startPoint x: 760, startPoint y: 402, endPoint x: 1049, endPoint y: 365, distance: 291.2
click at [765, 402] on button "Voltar" at bounding box center [760, 402] width 64 height 32
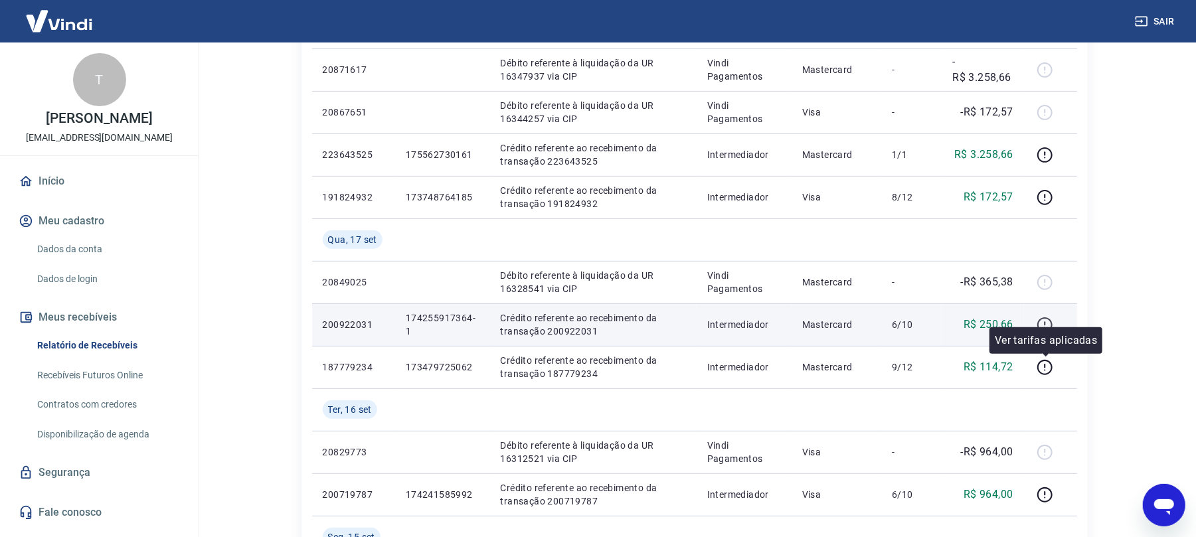
click at [1045, 320] on icon "button" at bounding box center [1044, 325] width 17 height 17
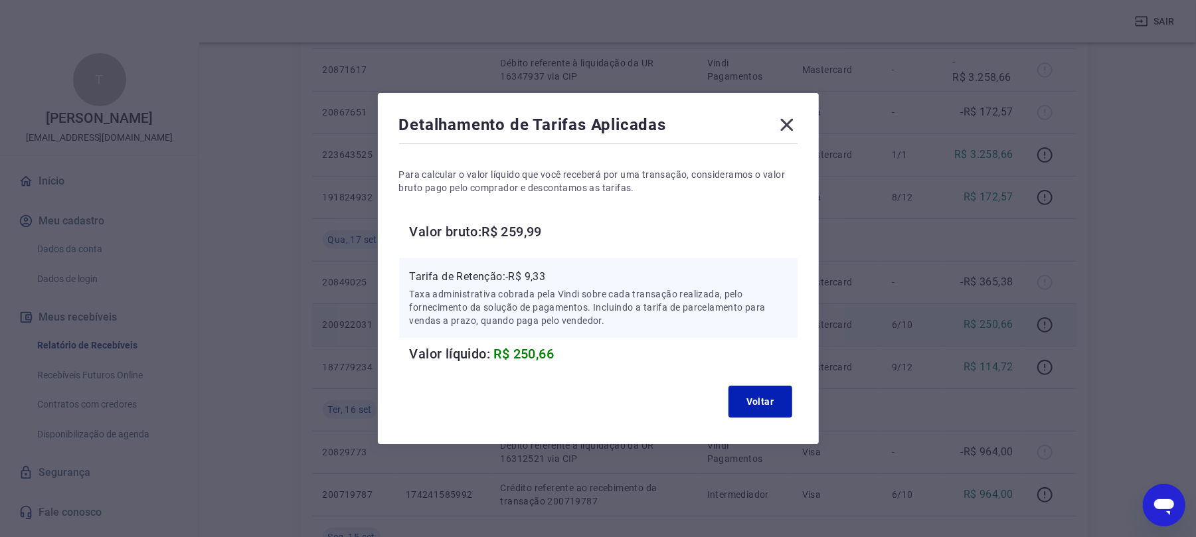
drag, startPoint x: 723, startPoint y: 388, endPoint x: 798, endPoint y: 414, distance: 79.4
click at [729, 389] on div "Voltar" at bounding box center [598, 401] width 398 height 42
drag, startPoint x: 798, startPoint y: 414, endPoint x: 793, endPoint y: 407, distance: 9.0
click at [797, 414] on div "Voltar" at bounding box center [598, 401] width 398 height 42
click at [789, 405] on button "Voltar" at bounding box center [760, 402] width 64 height 32
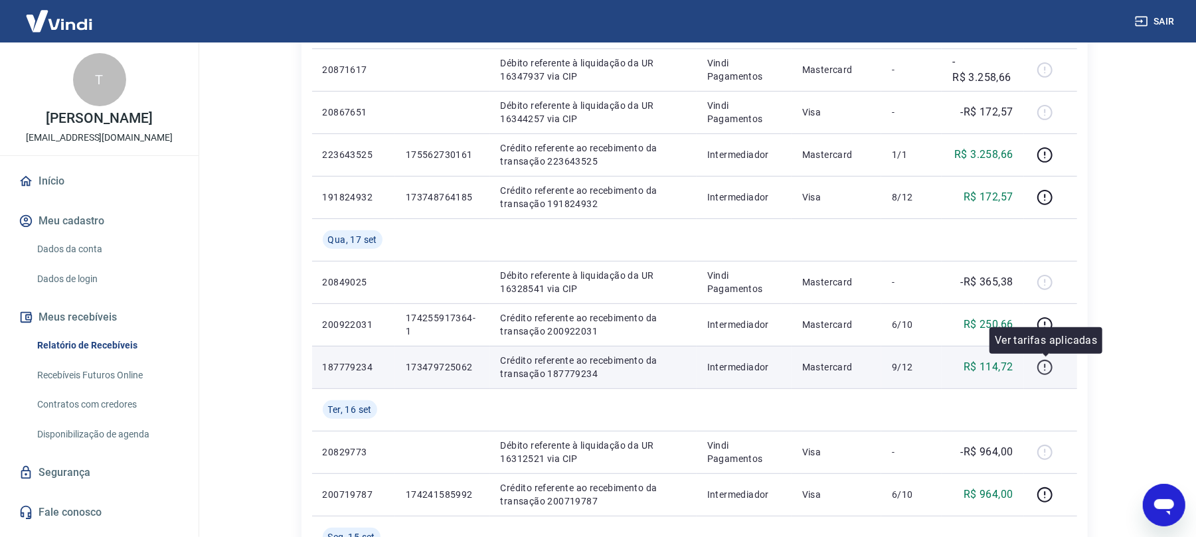
click at [1049, 368] on icon "button" at bounding box center [1044, 367] width 17 height 17
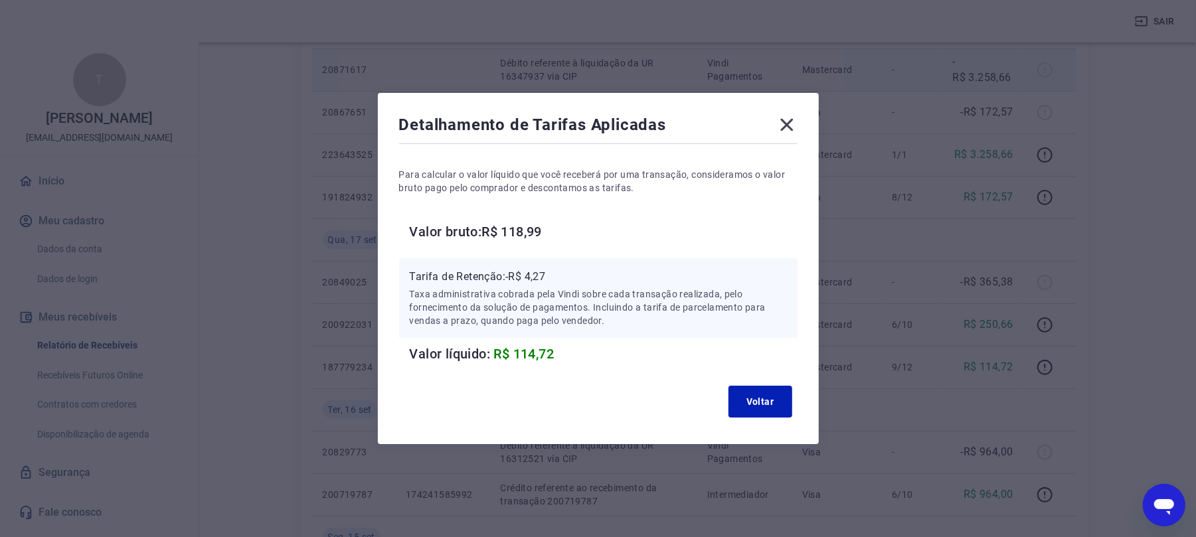
click at [789, 123] on icon at bounding box center [786, 124] width 21 height 21
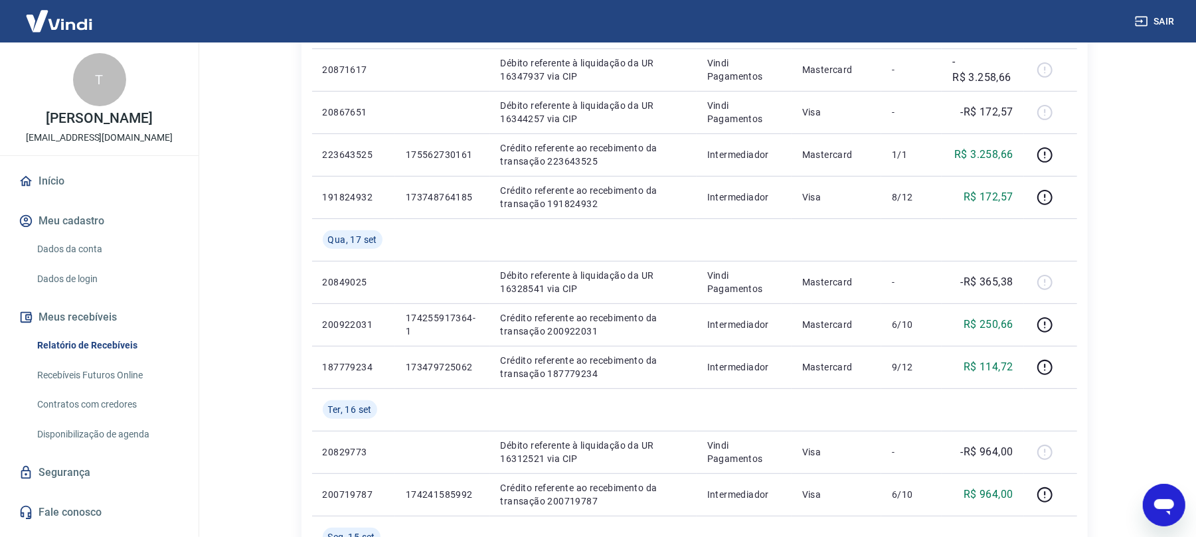
drag, startPoint x: 1192, startPoint y: 17, endPoint x: 1184, endPoint y: 16, distance: 8.0
click at [1191, 16] on div "Sair" at bounding box center [598, 21] width 1196 height 42
click at [1182, 16] on div "Sair" at bounding box center [598, 21] width 1196 height 42
click at [1164, 19] on button "Sair" at bounding box center [1156, 21] width 48 height 25
